Goal: Find specific page/section: Find specific page/section

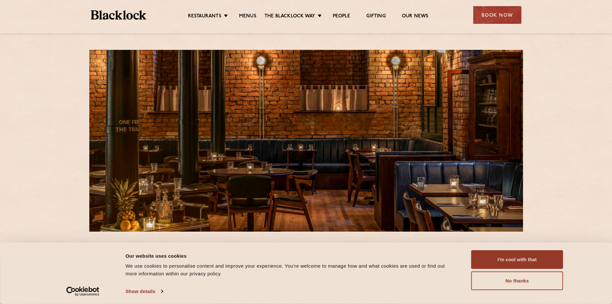
click at [251, 13] on ul "Restaurants [GEOGRAPHIC_DATA] [GEOGRAPHIC_DATA] [GEOGRAPHIC_DATA] [GEOGRAPHIC_D…" at bounding box center [307, 15] width 323 height 10
click at [247, 13] on link "Menus" at bounding box center [247, 16] width 17 height 7
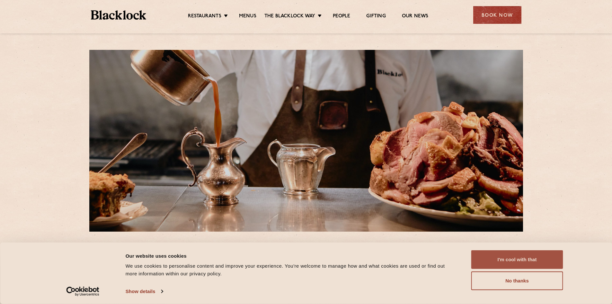
drag, startPoint x: 543, startPoint y: 261, endPoint x: 539, endPoint y: 259, distance: 4.9
click at [543, 261] on button "I'm cool with that" at bounding box center [517, 259] width 92 height 19
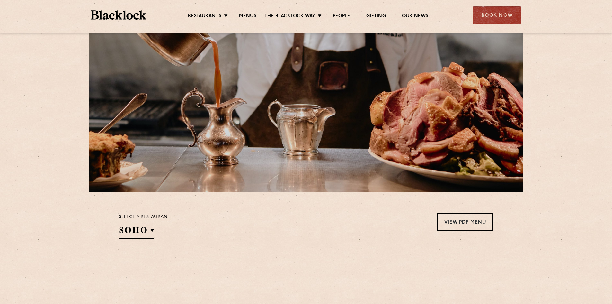
scroll to position [161, 0]
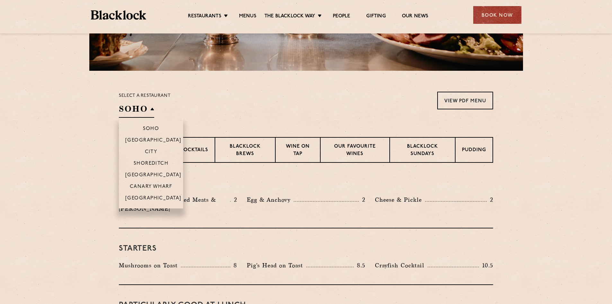
click at [149, 109] on h2 "SOHO" at bounding box center [136, 110] width 35 height 14
click at [161, 194] on li "[GEOGRAPHIC_DATA]" at bounding box center [151, 200] width 64 height 16
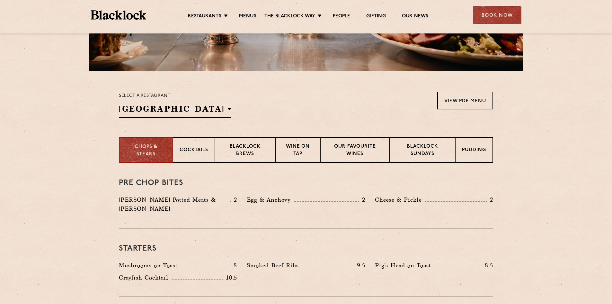
click at [276, 91] on section "Select a restaurant Manchester Soho Birmingham City Shoreditch Covent Garden Ca…" at bounding box center [306, 104] width 612 height 66
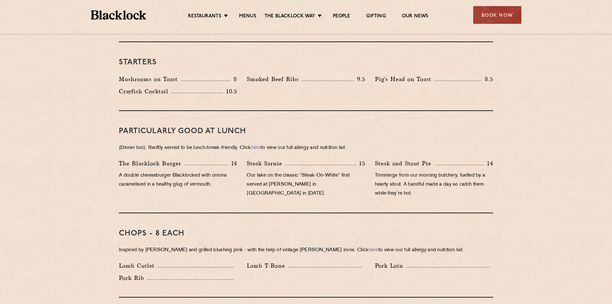
scroll to position [482, 0]
